Goal: Information Seeking & Learning: Find specific fact

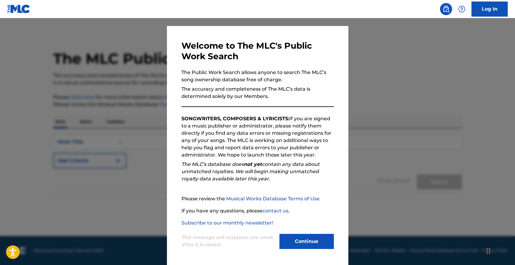
scroll to position [11, 0]
click at [303, 235] on button "Continue" at bounding box center [307, 241] width 54 height 15
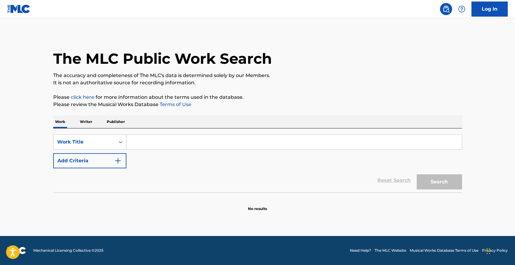
click at [107, 157] on button "Add Criteria" at bounding box center [89, 160] width 73 height 15
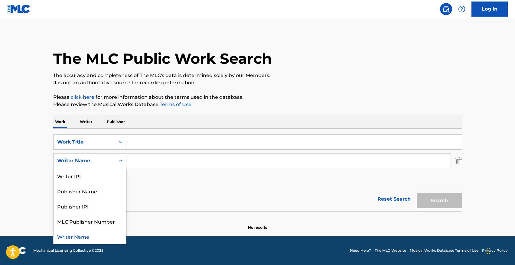
click at [113, 161] on div "Writer Name" at bounding box center [85, 160] width 62 height 11
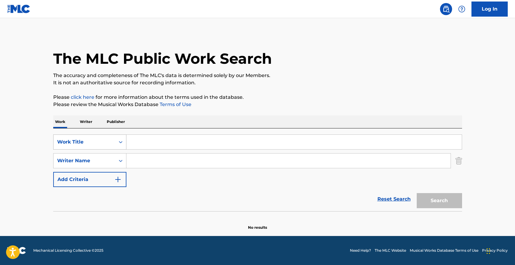
click at [113, 145] on div "Work Title" at bounding box center [85, 141] width 62 height 11
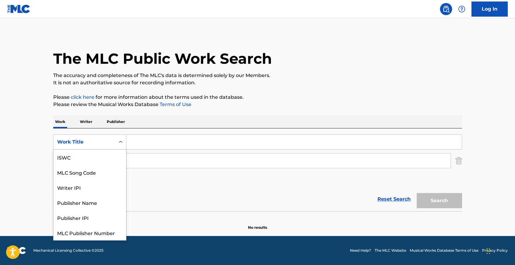
scroll to position [15, 0]
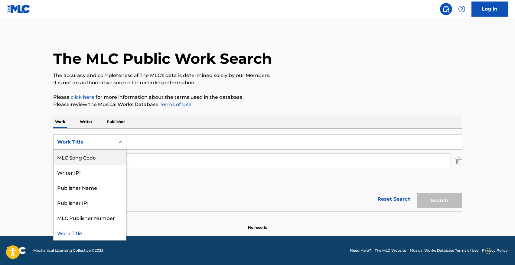
click at [97, 143] on div "Work Title" at bounding box center [84, 142] width 54 height 7
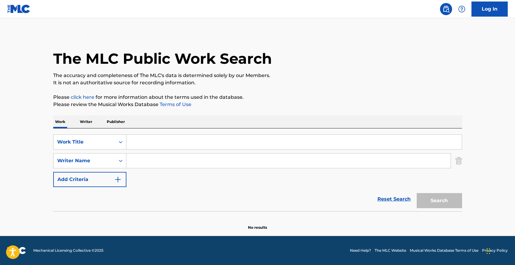
click at [159, 143] on input "Search Form" at bounding box center [294, 142] width 336 height 15
click at [179, 147] on input "Search Form" at bounding box center [294, 142] width 336 height 15
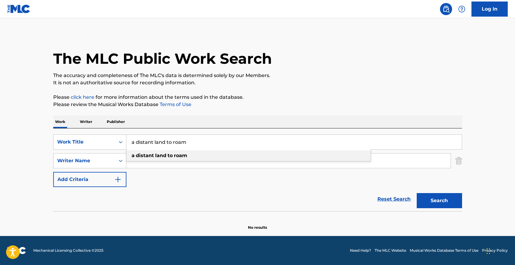
type input "a distant land to roam"
click at [162, 156] on strong "land" at bounding box center [160, 156] width 11 height 6
click at [417, 193] on button "Search" at bounding box center [439, 200] width 45 height 15
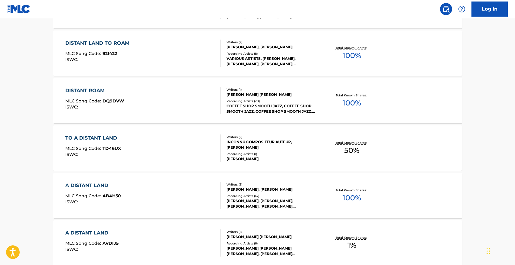
scroll to position [172, 0]
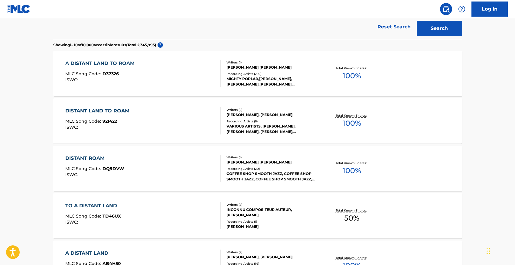
click at [109, 61] on div "A DISTANT LAND TO ROAM" at bounding box center [101, 63] width 72 height 7
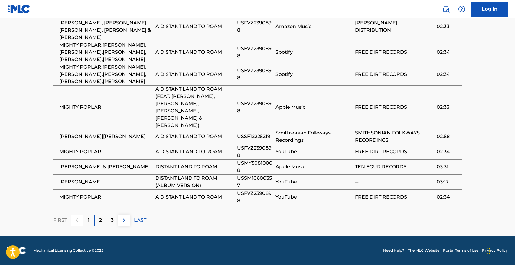
scroll to position [458, 0]
click at [101, 223] on p "2" at bounding box center [100, 220] width 3 height 7
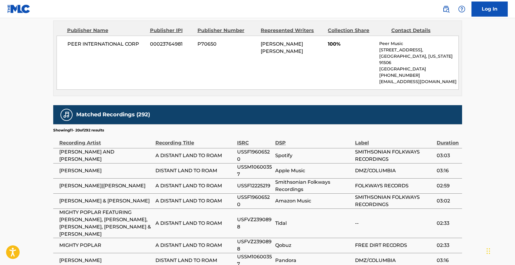
scroll to position [0, 0]
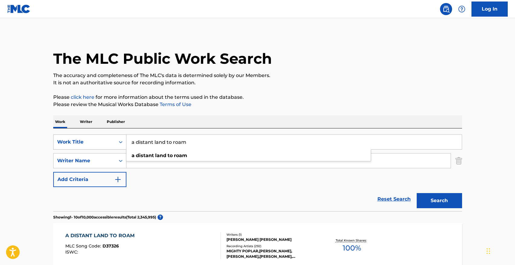
drag, startPoint x: 200, startPoint y: 143, endPoint x: 112, endPoint y: 136, distance: 88.9
click at [112, 136] on div "SearchWithCriteriaa67ea18e-2527-43f1-b52f-1b50d6cdf867 Work Title a distant lan…" at bounding box center [257, 142] width 409 height 15
click at [212, 142] on input "a distant land to roam" at bounding box center [294, 142] width 336 height 15
drag, startPoint x: 210, startPoint y: 142, endPoint x: 111, endPoint y: 131, distance: 99.5
click at [111, 131] on div "SearchWithCriteriaa67ea18e-2527-43f1-b52f-1b50d6cdf867 Work Title a distant lan…" at bounding box center [257, 170] width 409 height 83
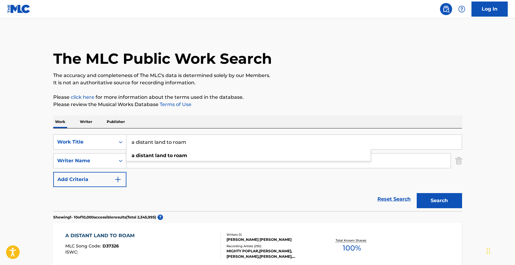
paste input "Ain't Nobody Gonna Miss Me When I'm Gone"
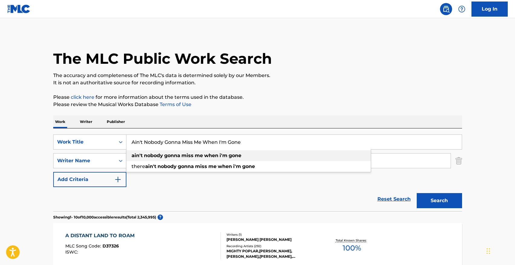
click at [170, 155] on strong "gonna" at bounding box center [172, 156] width 16 height 6
type input "ain't nobody gonna miss me when i'm gone"
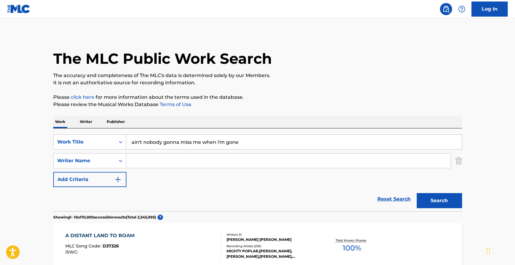
click at [445, 203] on button "Search" at bounding box center [439, 200] width 45 height 15
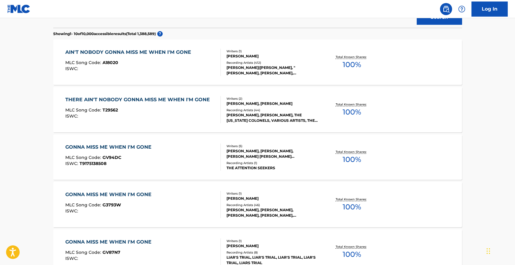
scroll to position [185, 0]
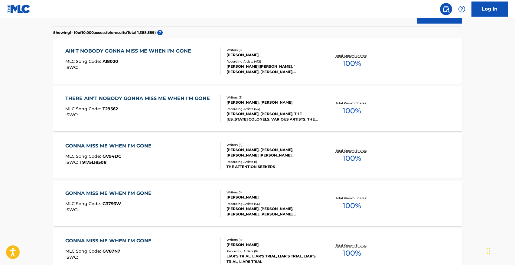
click at [147, 49] on div "AIN'T NOBODY GONNA MISS ME WHEN I'M GONE" at bounding box center [129, 51] width 129 height 7
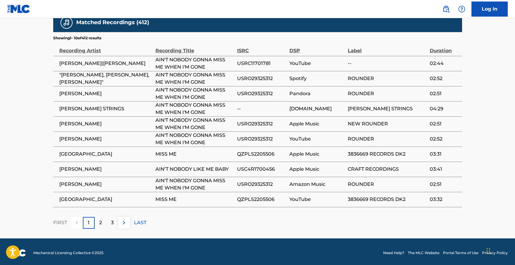
scroll to position [393, 0]
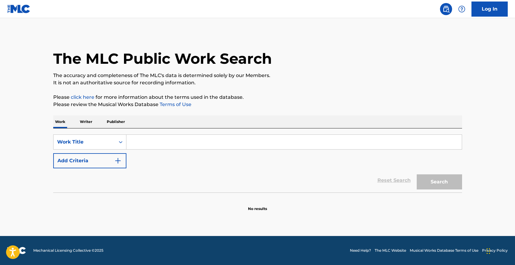
click at [139, 135] on input "Search Form" at bounding box center [294, 142] width 336 height 15
paste input "Are You Afraid to Die"
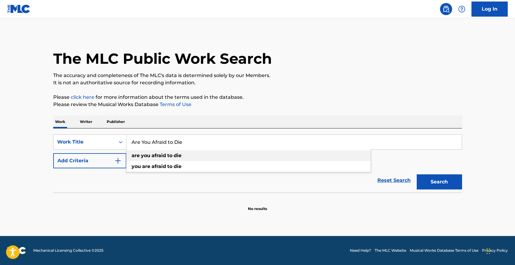
click at [152, 154] on strong "afraid" at bounding box center [159, 156] width 15 height 6
type input "are you afraid to die"
click at [417, 175] on button "Search" at bounding box center [439, 182] width 45 height 15
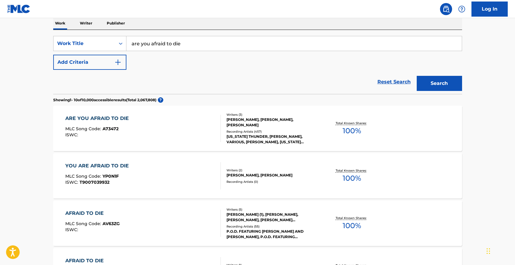
scroll to position [103, 0]
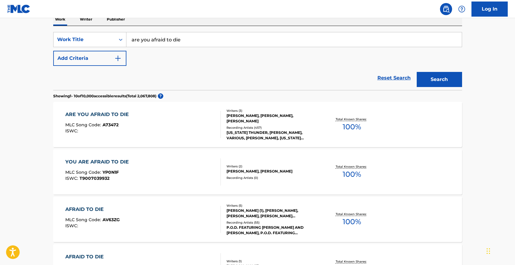
click at [99, 114] on div "ARE YOU AFRAID TO DIE" at bounding box center [98, 114] width 67 height 7
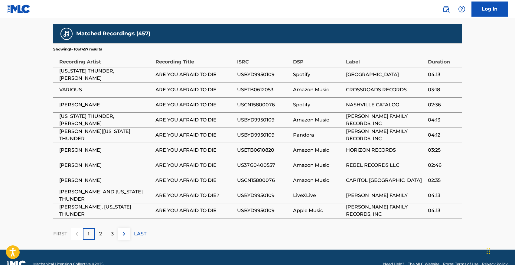
scroll to position [392, 0]
click at [101, 231] on p "2" at bounding box center [100, 234] width 3 height 7
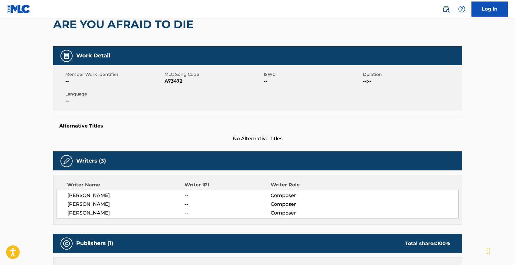
scroll to position [0, 0]
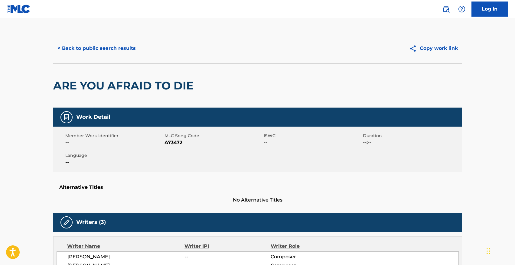
scroll to position [103, 0]
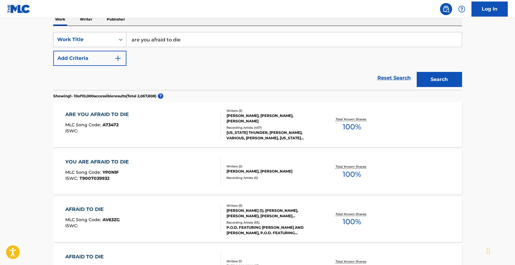
drag, startPoint x: 195, startPoint y: 40, endPoint x: 92, endPoint y: 39, distance: 103.2
click at [90, 39] on div "SearchWithCriteria0fae8406-cc73-4489-b8a3-5cd82049def1 Work Title are you afrai…" at bounding box center [257, 39] width 409 height 15
paste input "Blue Night"
type input "Blue Night"
click at [417, 72] on button "Search" at bounding box center [439, 79] width 45 height 15
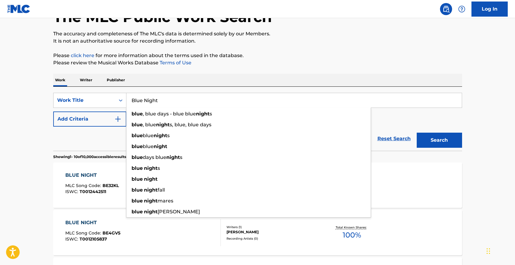
scroll to position [56, 0]
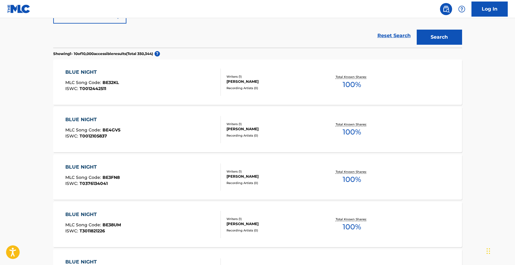
scroll to position [99, 0]
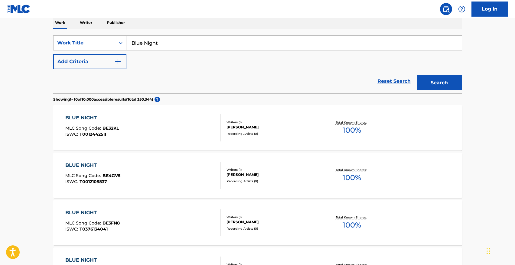
click at [95, 58] on button "Add Criteria" at bounding box center [89, 61] width 73 height 15
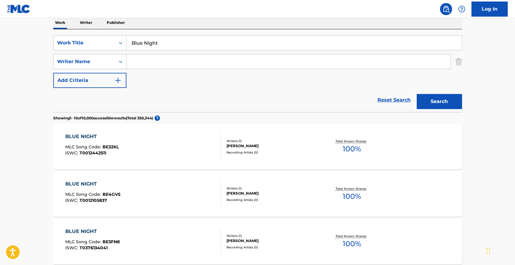
click at [152, 60] on input "Search Form" at bounding box center [288, 61] width 324 height 15
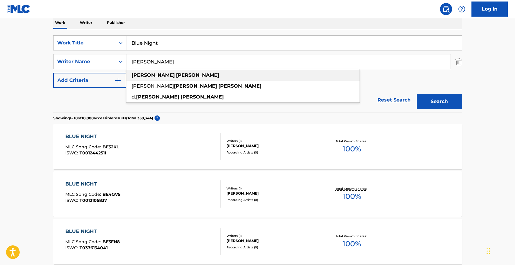
type input "kirk mcgee"
click at [176, 75] on strong "mcgee" at bounding box center [197, 75] width 43 height 6
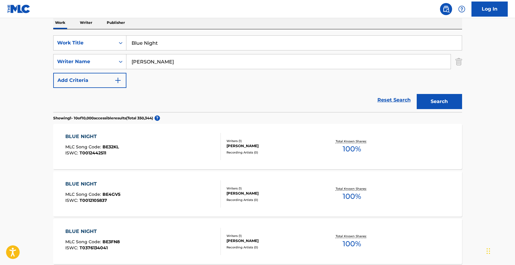
click at [417, 94] on button "Search" at bounding box center [439, 101] width 45 height 15
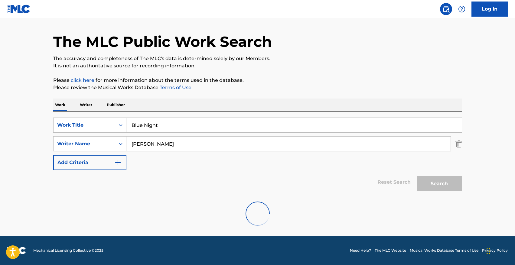
scroll to position [64, 0]
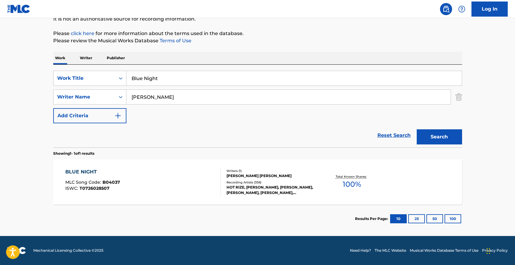
click at [85, 171] on div "BLUE NIGHT" at bounding box center [92, 172] width 55 height 7
